Goal: Task Accomplishment & Management: Complete application form

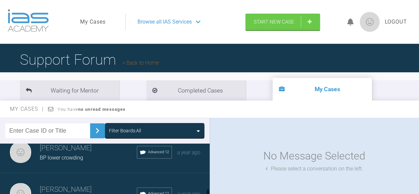
scroll to position [488, 0]
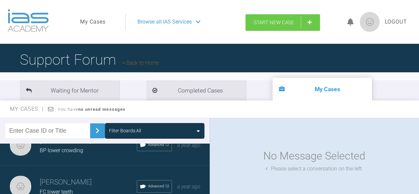
click at [274, 22] on span "Start New Case" at bounding box center [274, 23] width 40 height 6
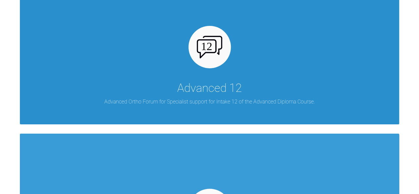
click at [208, 87] on div "Advanced 12" at bounding box center [209, 88] width 65 height 19
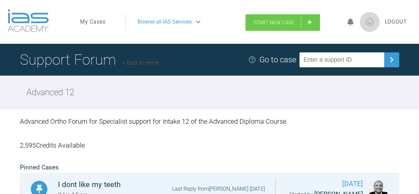
click at [269, 20] on span "Start New Case" at bounding box center [274, 23] width 40 height 6
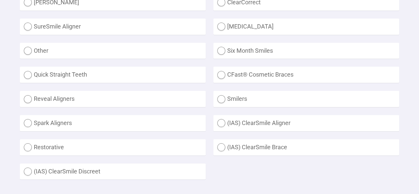
scroll to position [232, 0]
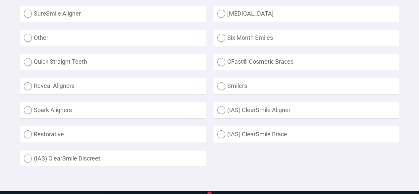
click at [28, 37] on label "Other" at bounding box center [113, 38] width 186 height 16
radio input "true"
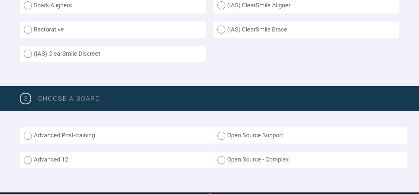
scroll to position [365, 0]
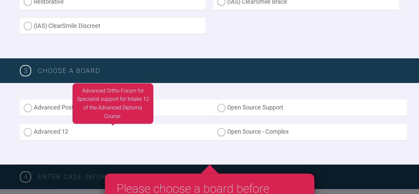
click at [29, 131] on label "Advanced 12" at bounding box center [117, 132] width 194 height 16
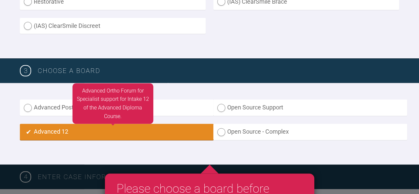
radio input "true"
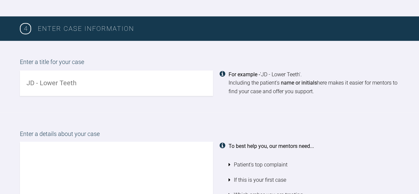
scroll to position [522, 0]
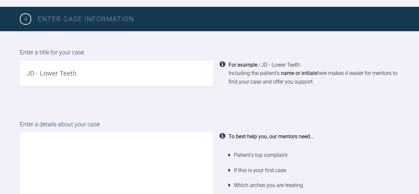
click at [49, 65] on input "text" at bounding box center [116, 74] width 193 height 26
type input "MA would like straighter teeth for my wedding"
click at [30, 138] on textarea at bounding box center [116, 170] width 193 height 76
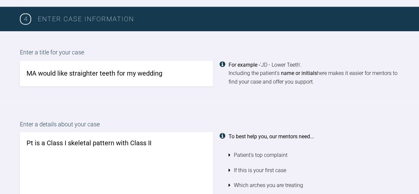
click at [130, 144] on textarea "Pt is a Class I skeletal pattern with Class II" at bounding box center [116, 170] width 193 height 76
click at [179, 145] on textarea "Pt is a Class I skeletal pattern with some Class II" at bounding box center [116, 170] width 193 height 76
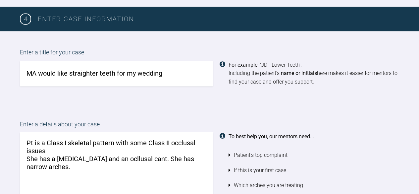
drag, startPoint x: 115, startPoint y: 160, endPoint x: 116, endPoint y: 167, distance: 7.0
click at [116, 167] on textarea "Pt is a Class I skeletal pattern with some Class II occlusal issues She has a […" at bounding box center [116, 170] width 193 height 76
drag, startPoint x: 107, startPoint y: 159, endPoint x: 131, endPoint y: 159, distance: 23.5
click at [131, 159] on textarea "Pt is a Class I skeletal pattern with some Class II occlusal issues She has a […" at bounding box center [116, 170] width 193 height 76
click at [112, 159] on textarea "Pt is a Class I skeletal pattern with some Class II occlusal issues She has a […" at bounding box center [116, 170] width 193 height 76
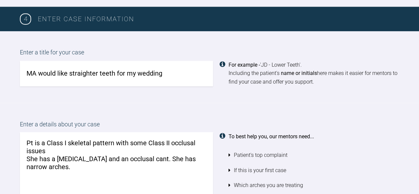
click at [164, 189] on textarea "Pt is a Class I skeletal pattern with some Class II occlusal issues She has a […" at bounding box center [116, 170] width 193 height 76
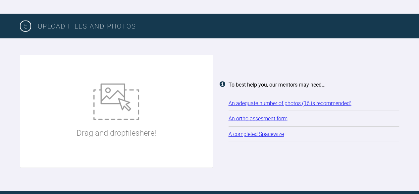
scroll to position [821, 0]
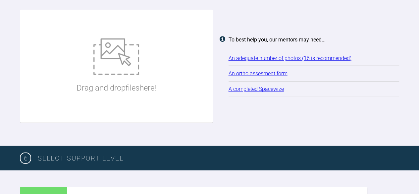
type textarea "Pt is a Class I skeletal pattern with some Class II occlusal issues She has a […"
click at [156, 74] on div "Drag and drop files here!" at bounding box center [117, 66] width 80 height 99
type input "C:\fakepath\ma adp.docx"
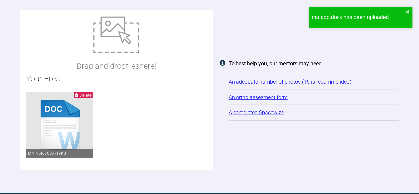
click at [149, 69] on p "Drag and drop files here!" at bounding box center [117, 66] width 80 height 13
type input "C:\fakepath\ma ant.jpg"
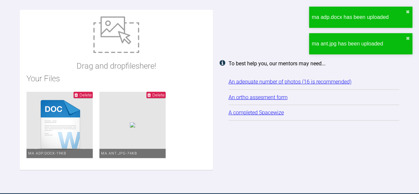
click at [150, 103] on ul "Delete ma adp.docx - 19KB Delete ma ant.jpg - 74KB" at bounding box center [117, 128] width 180 height 72
type input "C:\fakepath\ma face s.jpg"
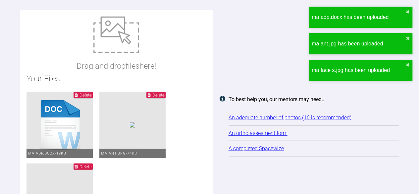
click at [144, 91] on div "Your Files Delete ma adp.docx - 19KB Delete ma ant.jpg - 74KB Delete ma face s.…" at bounding box center [117, 153] width 180 height 162
type input "C:\fakepath\ma face.jpg"
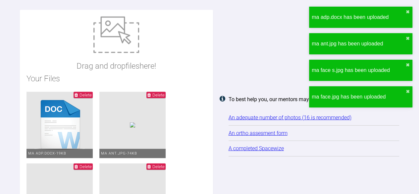
click at [149, 95] on ul "Delete ma adp.docx - 19KB Delete ma ant.jpg - 74KB Delete ma face s.jpg - 88KB …" at bounding box center [117, 163] width 180 height 143
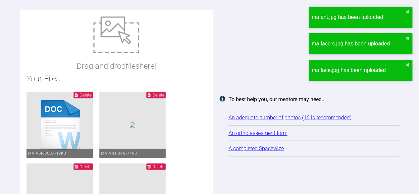
type input "C:\fakepath\ma left.jpg"
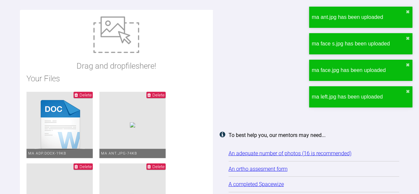
type input "C:\fakepath\ma lower scan.jpeg"
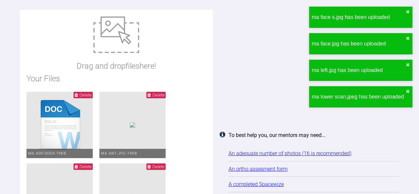
type input "C:\fakepath\ma lower.jpg"
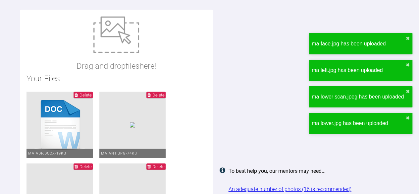
type input "C:\fakepath\ma opg.jpg"
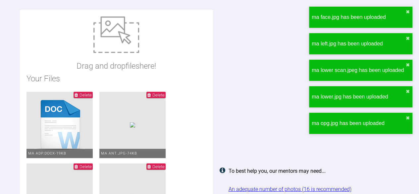
type input "C:\fakepath\ma profile.jpg"
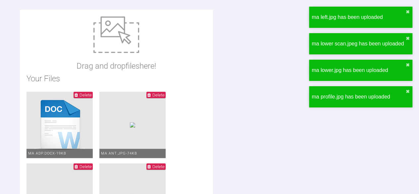
type input "C:\fakepath\ma rht.jpg"
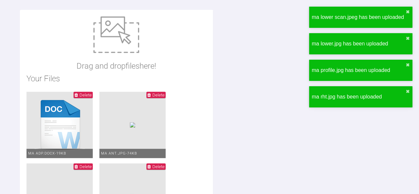
type input "C:\fakepath\ma upper scan ed.jpeg"
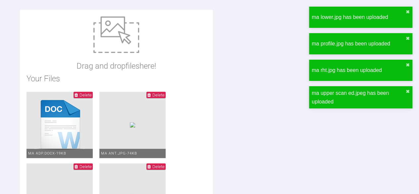
type input "C:\fakepath\ma upper.jpg"
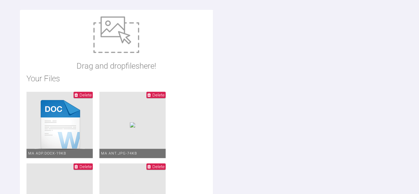
drag, startPoint x: 57, startPoint y: 59, endPoint x: 55, endPoint y: 47, distance: 11.4
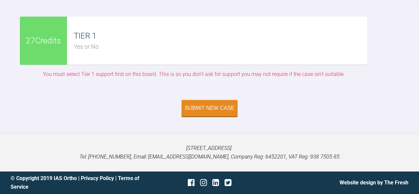
scroll to position [1682, 0]
click at [197, 107] on div "Submit New Case" at bounding box center [210, 109] width 50 height 6
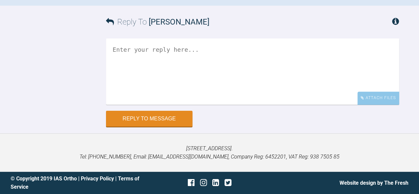
scroll to position [564, 0]
paste textarea "[URL][DOMAIN_NAME][MEDICAL_DATA]"
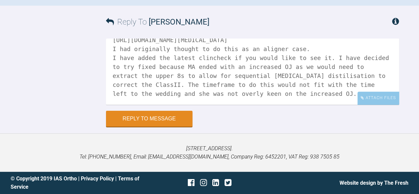
scroll to position [29, 0]
type textarea "[URL][DOMAIN_NAME][MEDICAL_DATA] I had originally thought to do this as an alig…"
click at [177, 119] on button "Reply to Message" at bounding box center [149, 119] width 87 height 16
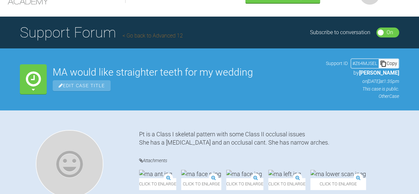
scroll to position [0, 0]
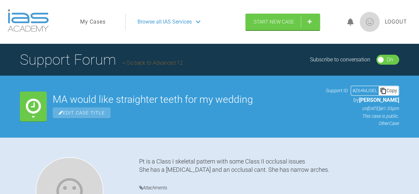
click at [149, 65] on link "Go back to Advanced 12" at bounding box center [153, 63] width 60 height 6
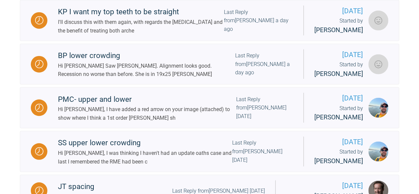
scroll to position [829, 0]
